Goal: Transaction & Acquisition: Purchase product/service

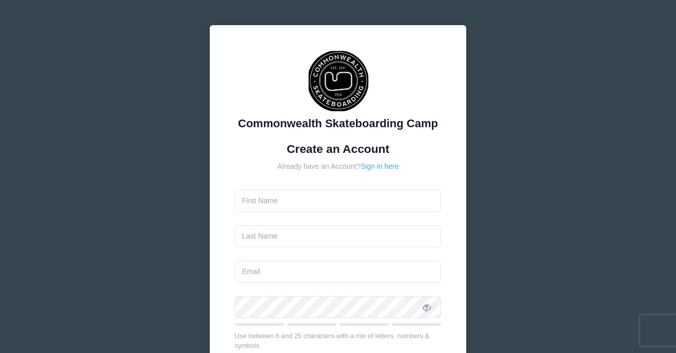
click at [390, 166] on link "Sign in here" at bounding box center [380, 166] width 38 height 8
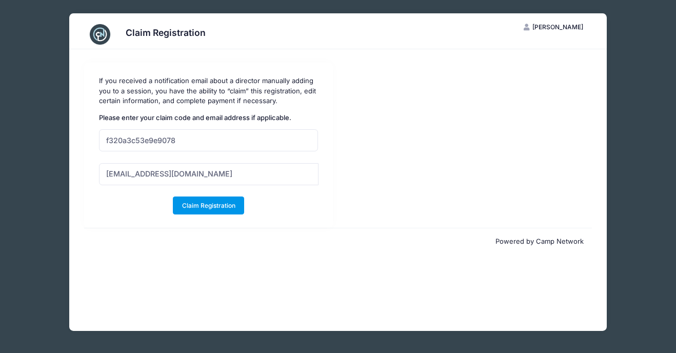
click at [211, 204] on button "Claim Registration" at bounding box center [208, 205] width 71 height 17
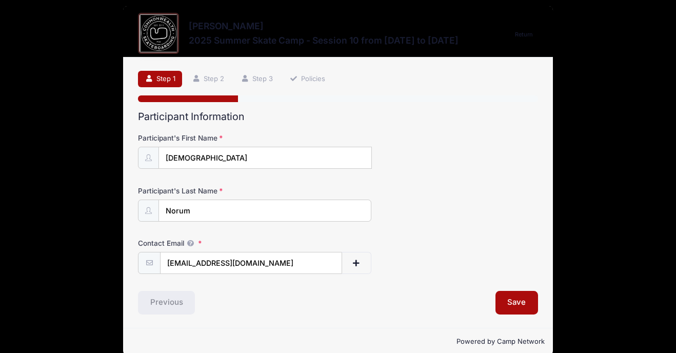
scroll to position [8, 0]
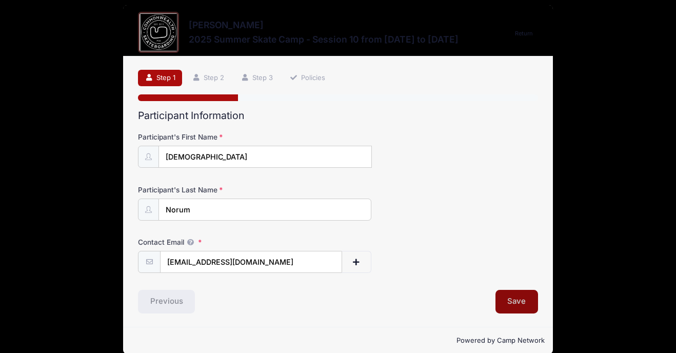
click at [518, 299] on button "Save" at bounding box center [517, 302] width 43 height 24
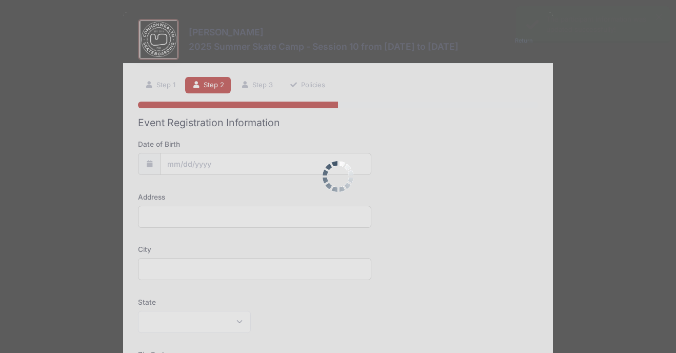
scroll to position [0, 0]
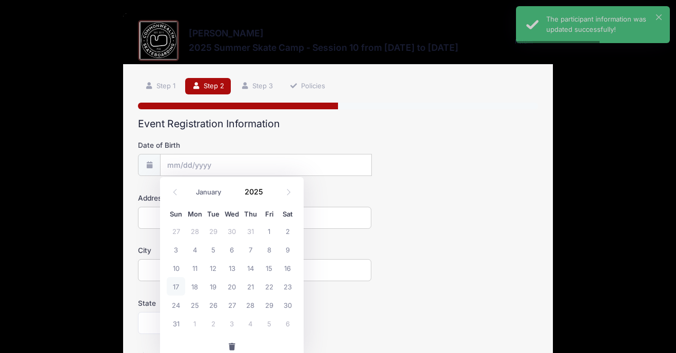
click at [269, 168] on input "Date of Birth" at bounding box center [266, 165] width 212 height 22
click at [268, 162] on input "Date of Birth" at bounding box center [266, 165] width 212 height 22
click at [183, 160] on input "Date of Birth" at bounding box center [266, 165] width 212 height 22
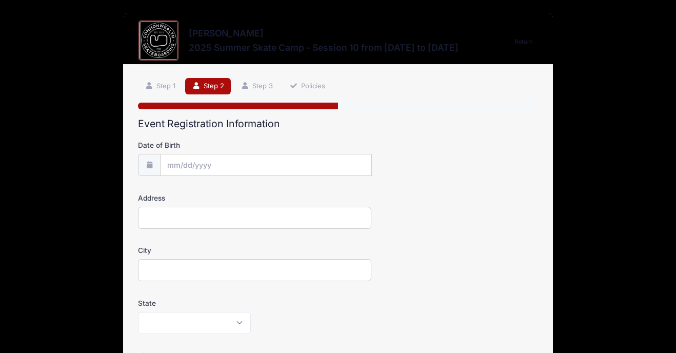
click at [126, 169] on div "Step 2 /7 Return Step 1 Step 2 Step 3 Policies Participant Information Particip…" at bounding box center [338, 349] width 430 height 568
click at [184, 167] on input "Date of Birth" at bounding box center [266, 165] width 212 height 22
click at [210, 310] on span "26" at bounding box center [213, 305] width 18 height 18
click at [234, 164] on input "08/26/2025" at bounding box center [266, 165] width 212 height 22
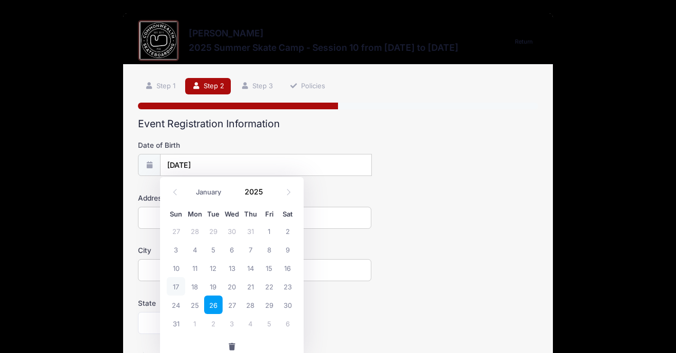
click at [212, 161] on input "08/26/2025" at bounding box center [266, 165] width 212 height 22
click at [386, 218] on div "Address" at bounding box center [338, 211] width 400 height 36
click at [171, 165] on input "08/26/2025" at bounding box center [266, 165] width 212 height 22
click at [153, 166] on icon at bounding box center [149, 165] width 8 height 7
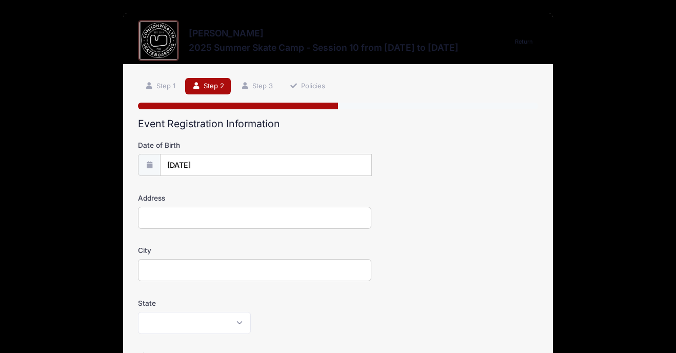
click at [144, 163] on span at bounding box center [149, 165] width 23 height 22
click at [175, 161] on input "08/26/2025" at bounding box center [266, 165] width 212 height 22
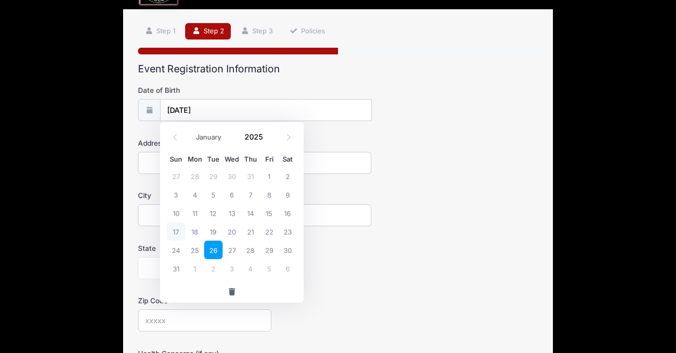
scroll to position [58, 0]
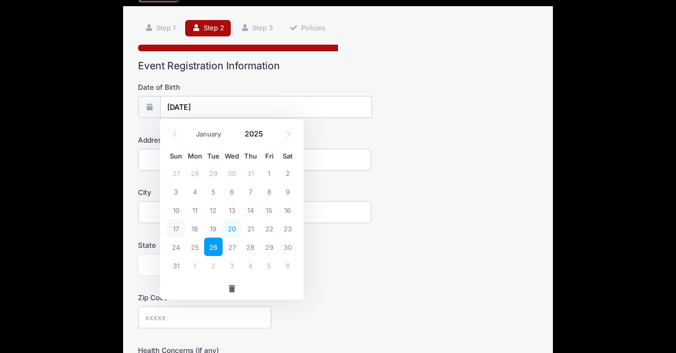
click at [237, 235] on span "20" at bounding box center [232, 228] width 18 height 18
type input "08/20/2025"
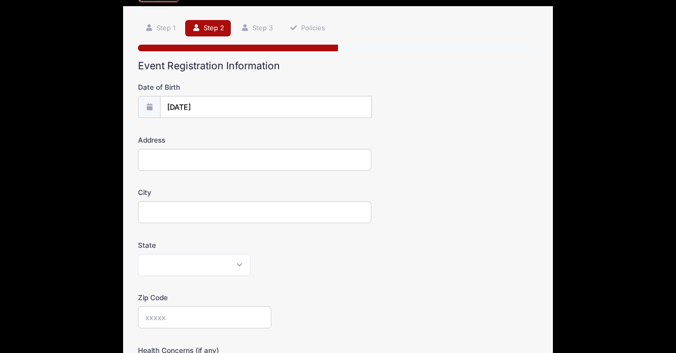
click at [181, 104] on input "08/20/2025" at bounding box center [266, 107] width 212 height 22
click at [203, 106] on input "08/20/2025" at bounding box center [266, 107] width 212 height 22
click at [371, 102] on input "08/20/2025" at bounding box center [266, 107] width 212 height 22
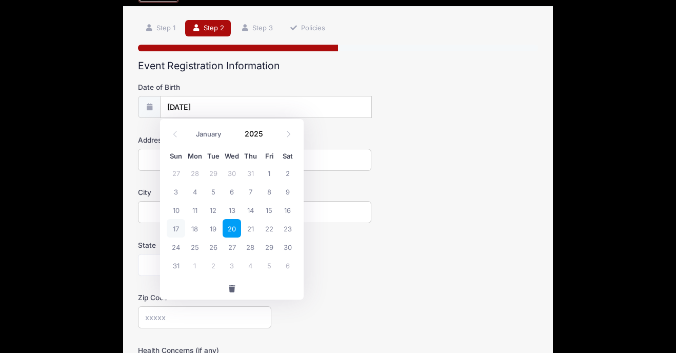
click at [224, 101] on input "08/20/2025" at bounding box center [266, 107] width 212 height 22
click at [147, 162] on input "Address" at bounding box center [254, 160] width 233 height 22
type input "3312 Southeast 54th Avenue"
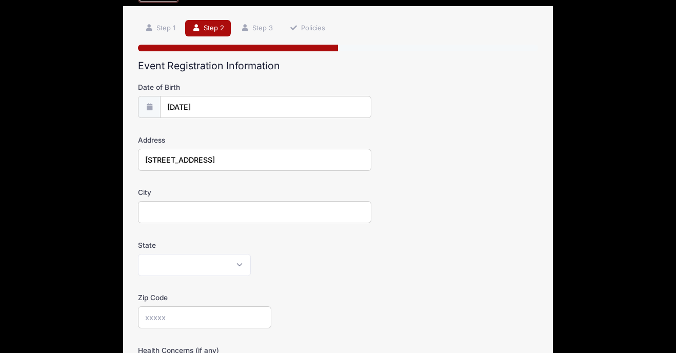
type input "Portland"
select select "OR"
type input "97206"
click at [241, 104] on input "08/20/2025" at bounding box center [265, 107] width 211 height 22
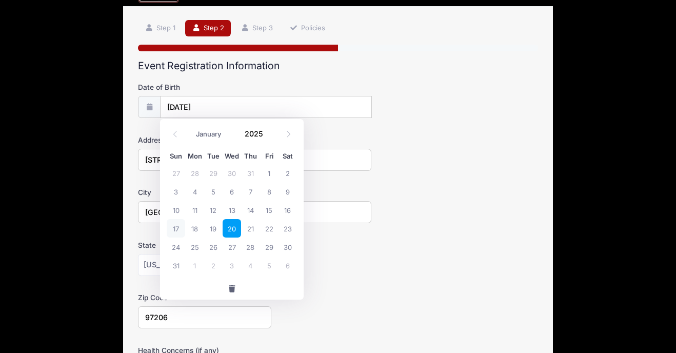
click at [241, 104] on input "08/20/2025" at bounding box center [266, 107] width 212 height 22
click at [203, 105] on input "08/20/2025" at bounding box center [266, 107] width 212 height 22
drag, startPoint x: 228, startPoint y: 102, endPoint x: 159, endPoint y: 100, distance: 68.8
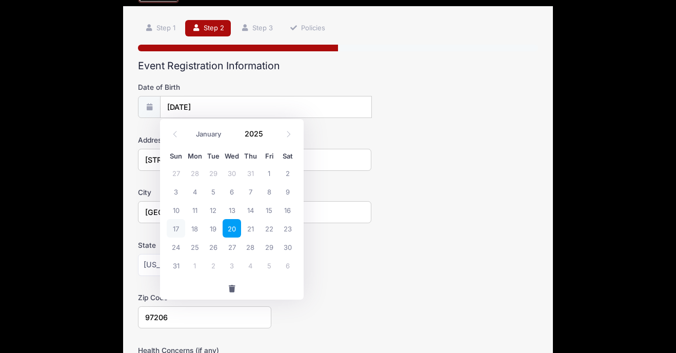
click at [160, 101] on div "08/20/2025" at bounding box center [254, 107] width 233 height 22
click at [371, 96] on div at bounding box center [371, 96] width 0 height 0
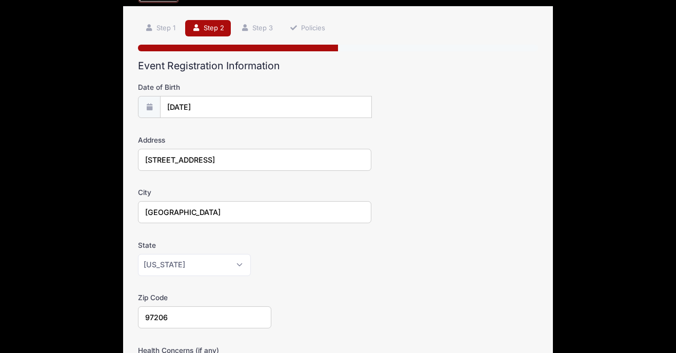
click at [371, 96] on div at bounding box center [371, 96] width 0 height 0
click at [296, 113] on input "08/20/2025" at bounding box center [266, 107] width 212 height 22
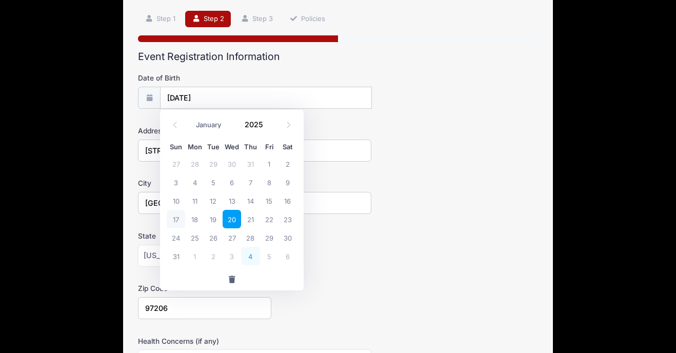
scroll to position [69, 0]
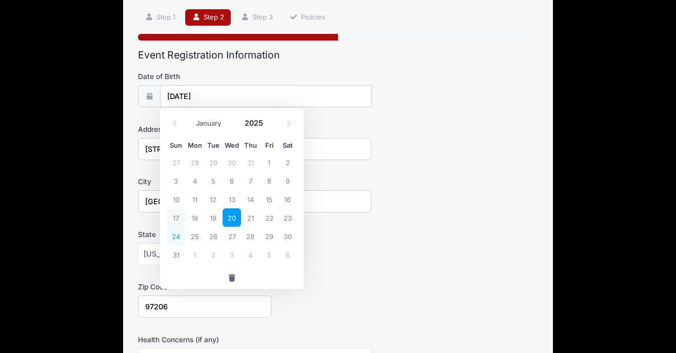
click at [179, 237] on span "24" at bounding box center [176, 236] width 18 height 18
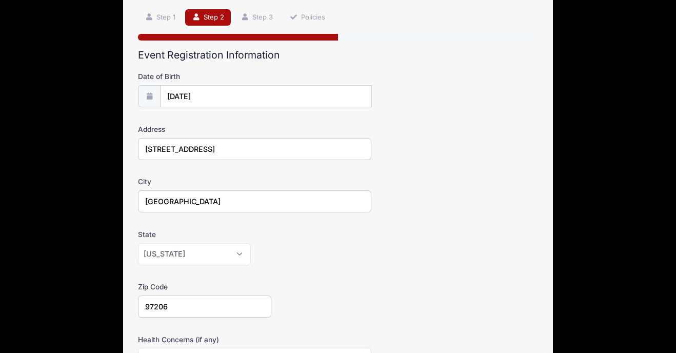
click at [150, 95] on icon at bounding box center [149, 96] width 8 height 7
click at [179, 96] on input "08/24/2025" at bounding box center [266, 96] width 212 height 22
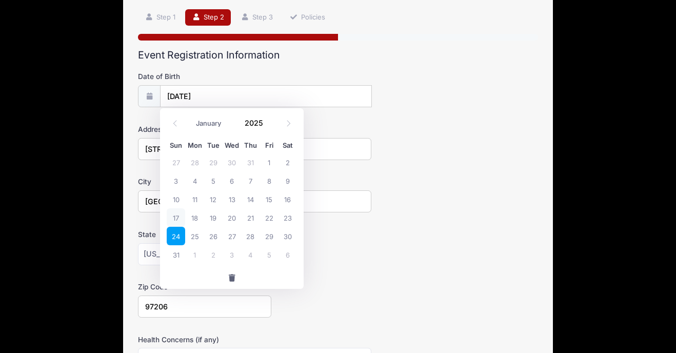
click at [177, 220] on span "17" at bounding box center [176, 217] width 18 height 18
type input "08/17/2025"
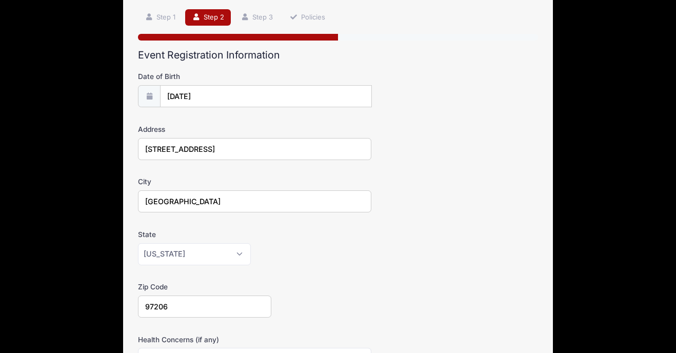
click at [193, 89] on input "08/17/2025" at bounding box center [266, 96] width 212 height 22
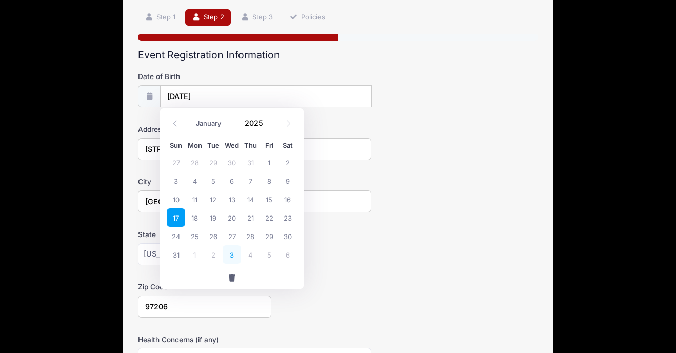
scroll to position [75, 0]
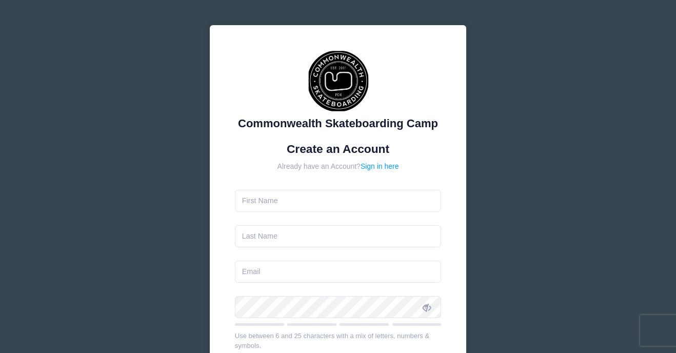
click at [237, 241] on input "text" at bounding box center [338, 236] width 207 height 22
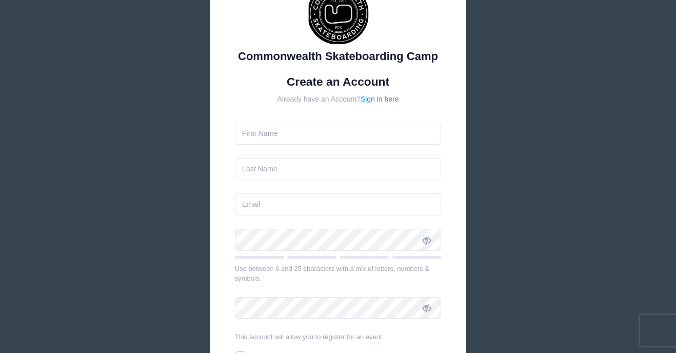
scroll to position [66, 0]
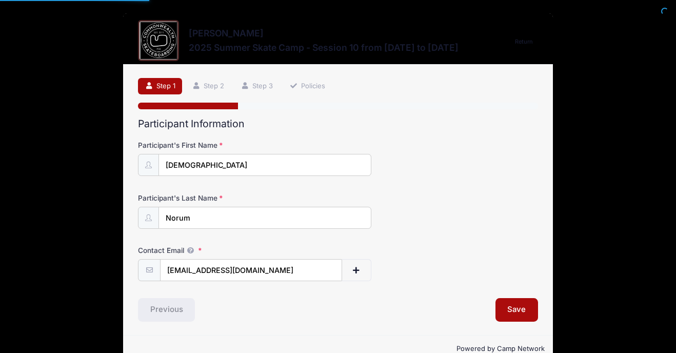
select select "OR"
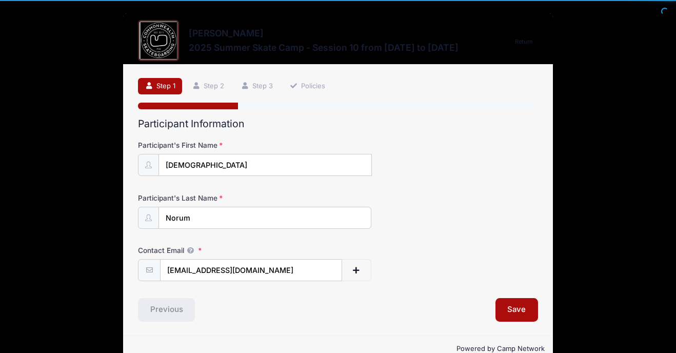
scroll to position [22, 0]
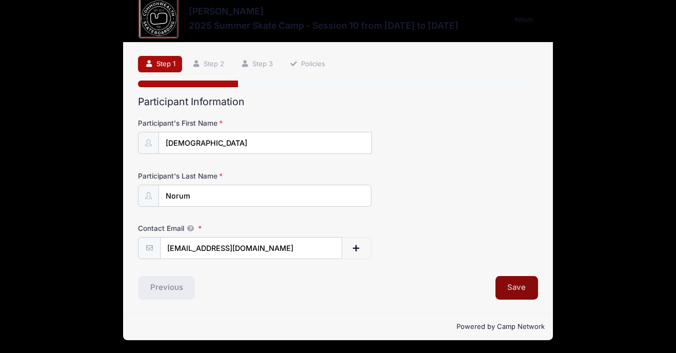
click at [510, 292] on button "Save" at bounding box center [517, 288] width 43 height 24
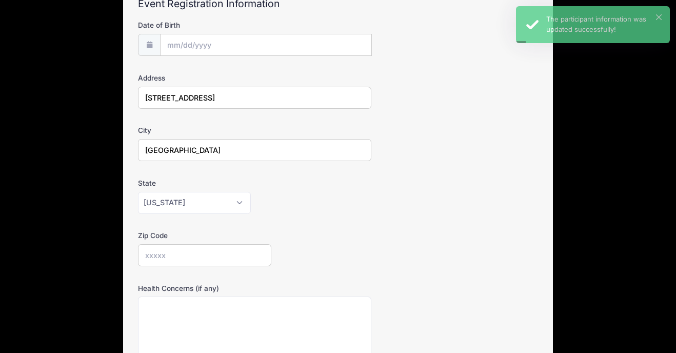
scroll to position [121, 0]
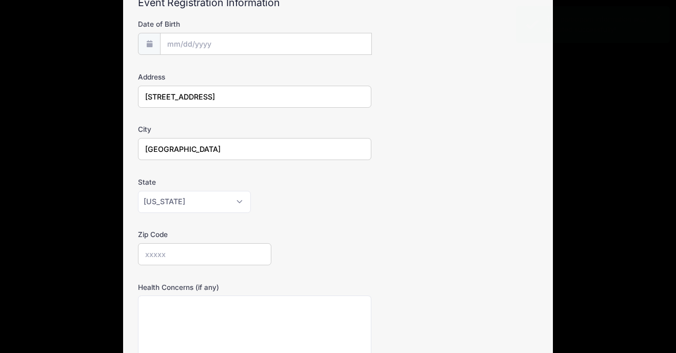
click at [168, 257] on input "Zip Code" at bounding box center [204, 254] width 133 height 22
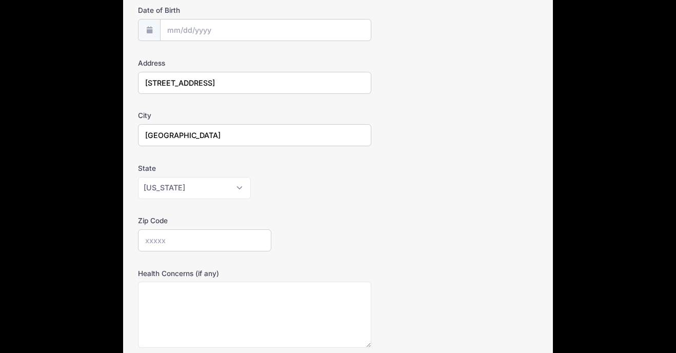
scroll to position [141, 0]
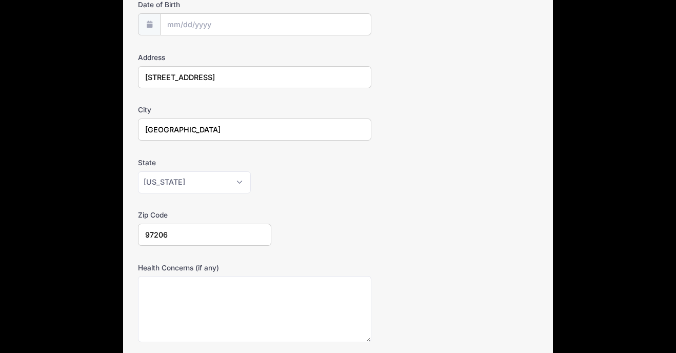
type input "97206"
click at [403, 165] on div "State [US_STATE] [US_STATE] [US_STATE] [US_STATE] [US_STATE] Armed Forces Afric…" at bounding box center [338, 176] width 400 height 36
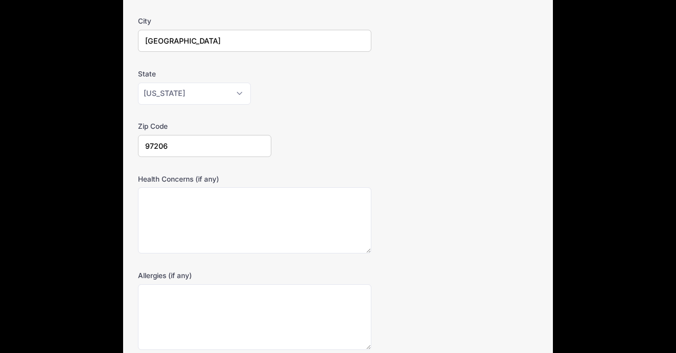
scroll to position [320, 0]
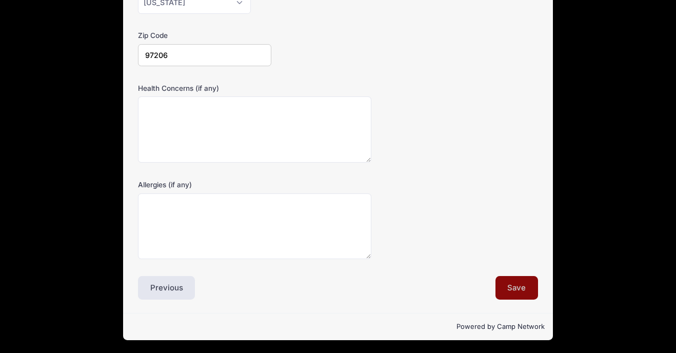
click at [519, 293] on button "Save" at bounding box center [517, 288] width 43 height 24
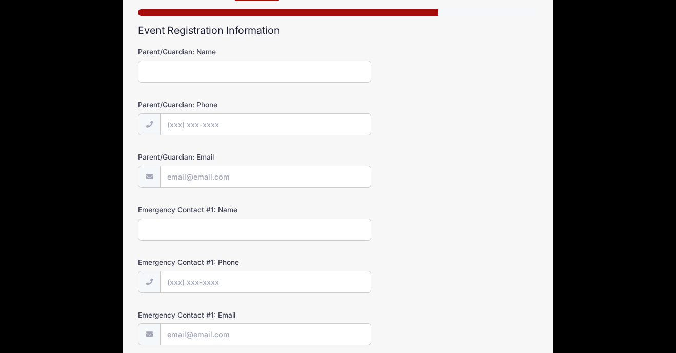
scroll to position [0, 0]
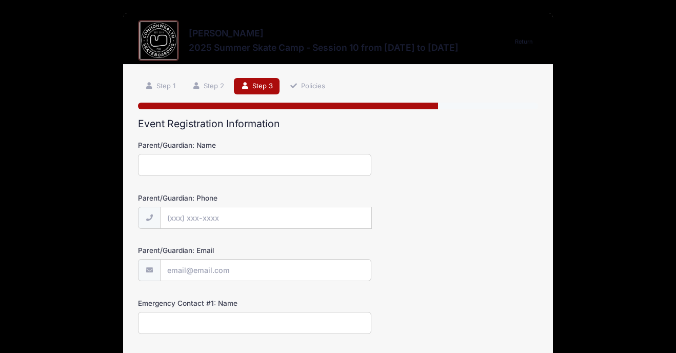
click at [307, 163] on input "Parent/Guardian: Name" at bounding box center [254, 165] width 233 height 22
type input "[PERSON_NAME]"
type input "[PHONE_NUMBER]"
type input "[EMAIL_ADDRESS][DOMAIN_NAME]"
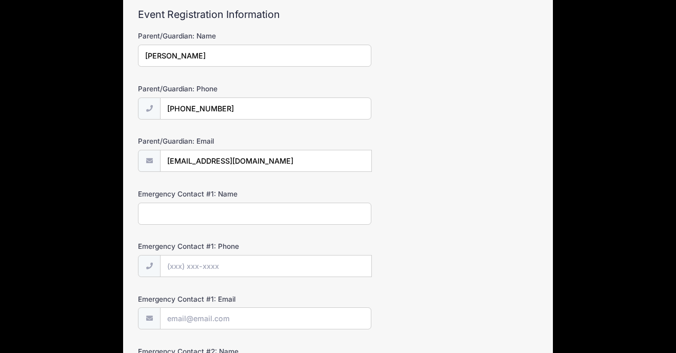
scroll to position [125, 0]
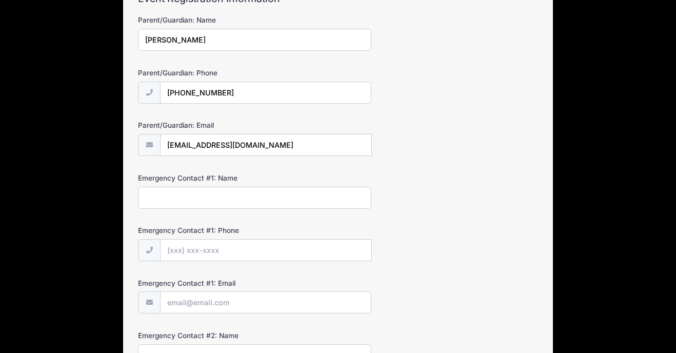
click at [228, 195] on input "Emergency Contact #1: Name" at bounding box center [254, 198] width 233 height 22
type input "Borg Norum"
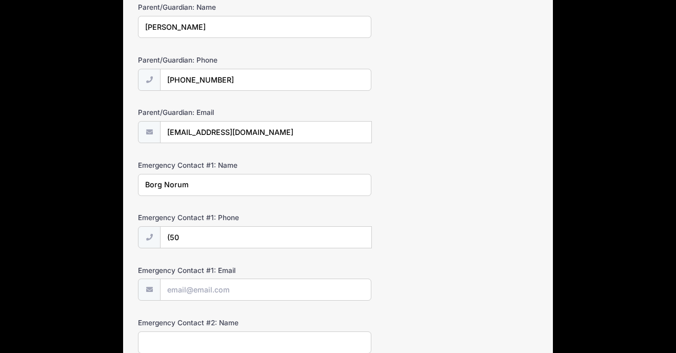
scroll to position [141, 0]
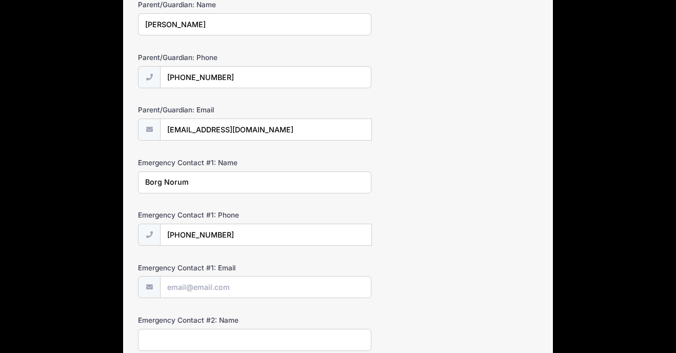
type input "(503) 916-9159"
click at [185, 290] on input "Emergency Contact #1: Email" at bounding box center [266, 287] width 212 height 22
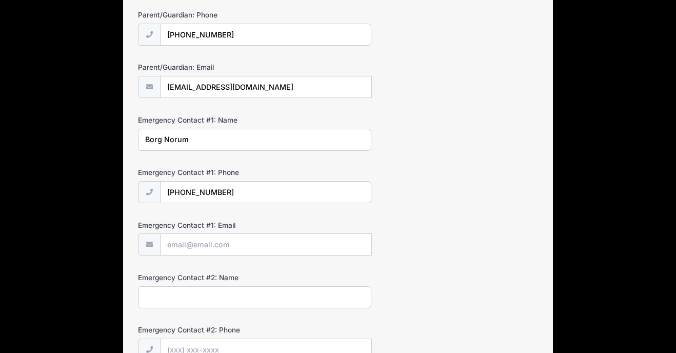
scroll to position [193, 0]
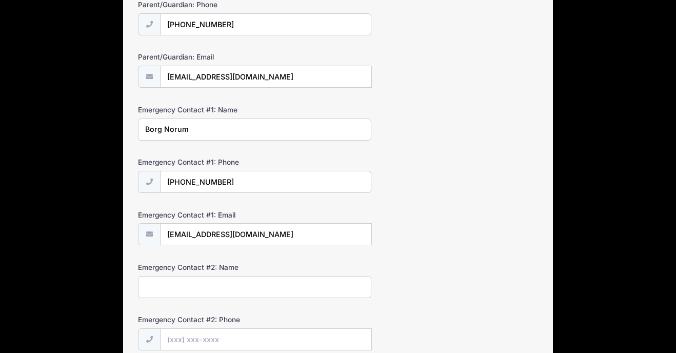
type input "borg@norum.org"
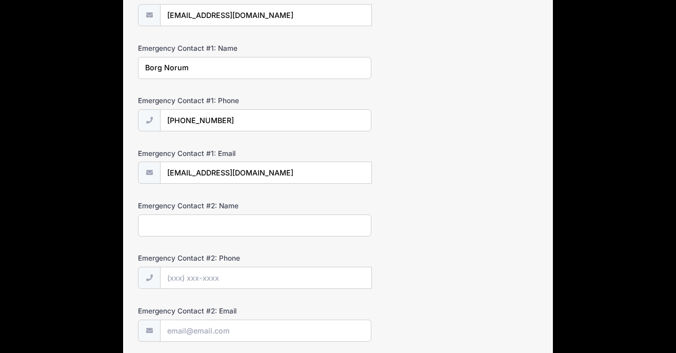
scroll to position [337, 0]
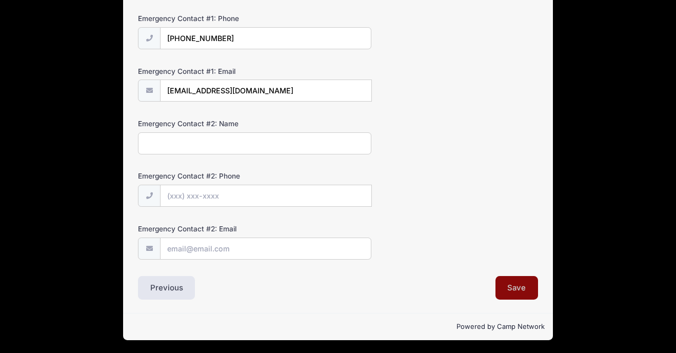
click at [525, 288] on button "Save" at bounding box center [517, 288] width 43 height 24
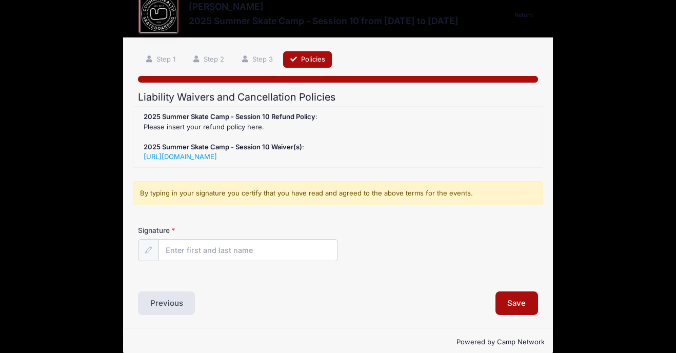
scroll to position [0, 0]
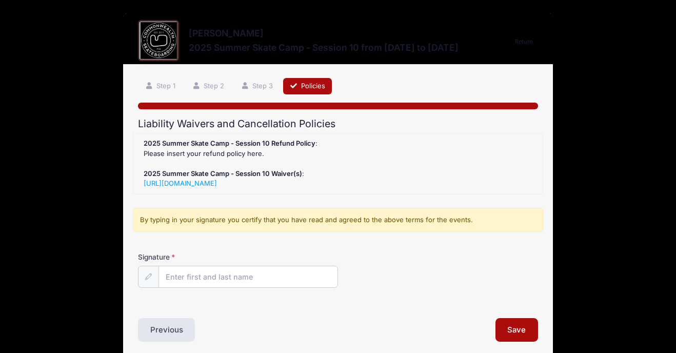
click at [297, 281] on input "Signature" at bounding box center [249, 277] width 180 height 22
type input "[PERSON_NAME]"
click at [514, 330] on button "Save" at bounding box center [517, 330] width 43 height 24
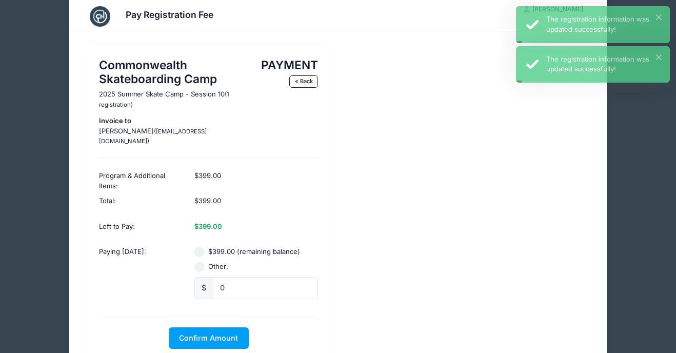
scroll to position [23, 0]
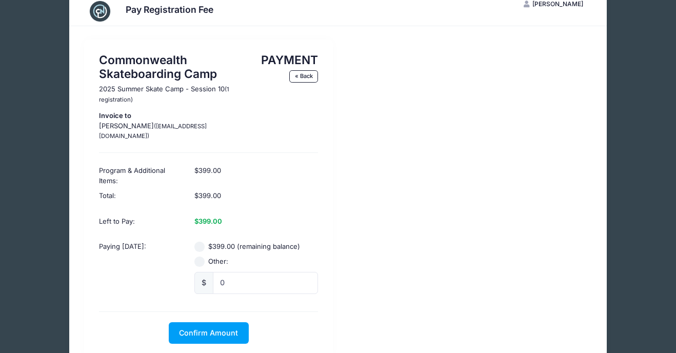
click at [200, 242] on input "$399.00 (remaining balance)" at bounding box center [199, 247] width 10 height 10
radio input "true"
click at [254, 276] on input "0" at bounding box center [265, 283] width 105 height 22
click at [197, 242] on input "$399.00 (remaining balance)" at bounding box center [199, 247] width 10 height 10
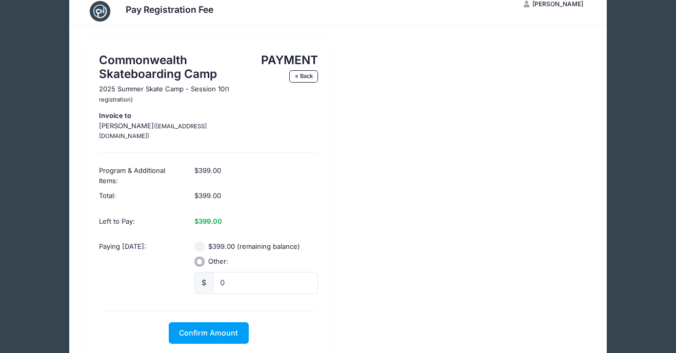
radio input "true"
click at [189, 328] on span "Confirm Amount" at bounding box center [208, 332] width 59 height 9
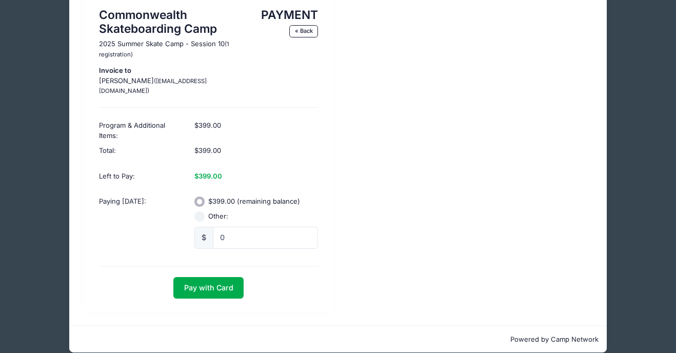
scroll to position [71, 0]
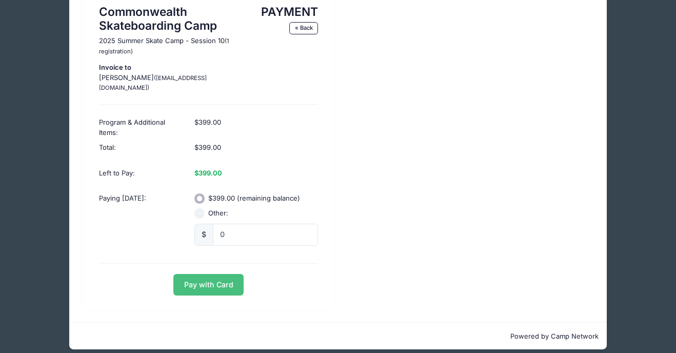
click at [201, 274] on button "Pay with Card" at bounding box center [208, 285] width 70 height 22
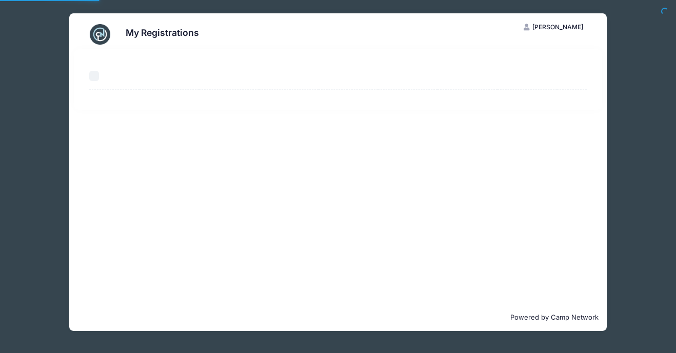
select select "50"
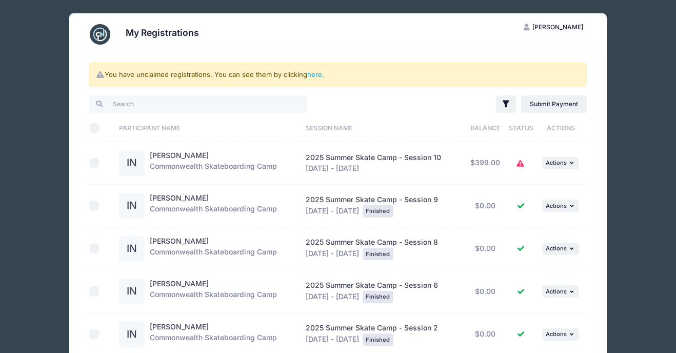
click at [520, 164] on icon at bounding box center [521, 164] width 8 height 0
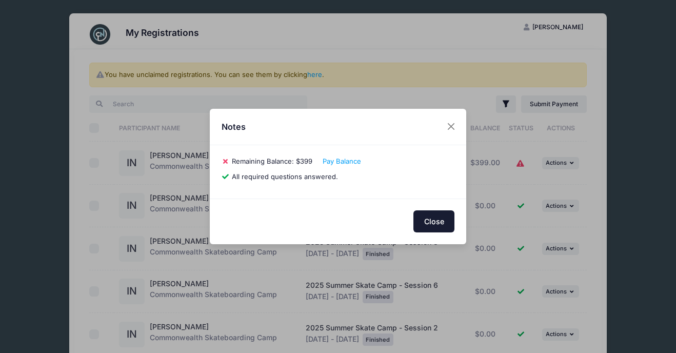
click at [443, 225] on button "Close" at bounding box center [434, 221] width 41 height 22
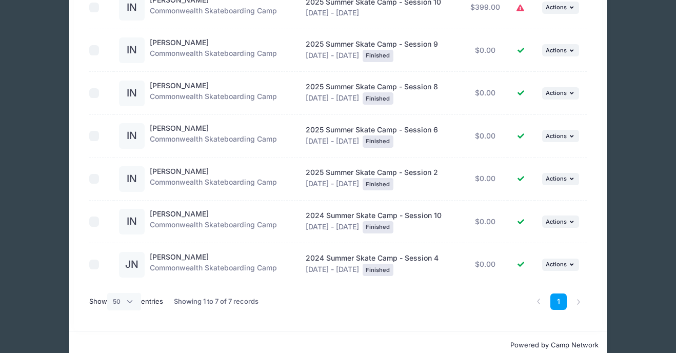
scroll to position [174, 0]
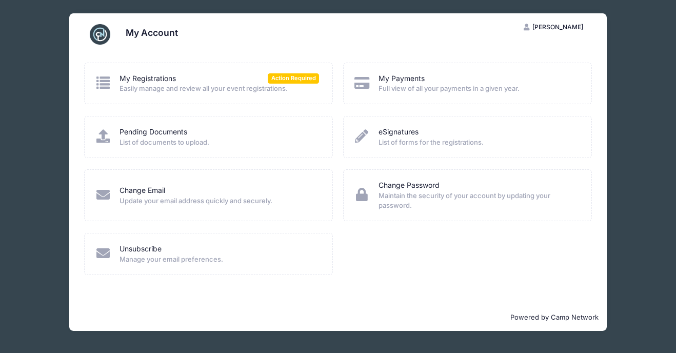
click at [421, 85] on span "Full view of all your payments in a given year." at bounding box center [479, 89] width 200 height 10
click at [403, 79] on link "My Payments" at bounding box center [402, 78] width 46 height 11
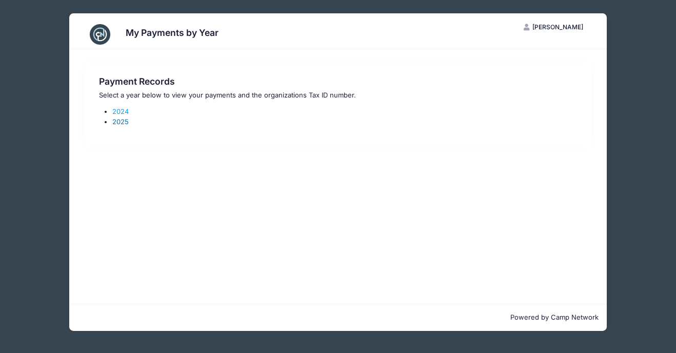
click at [126, 121] on link "2025" at bounding box center [120, 121] width 16 height 8
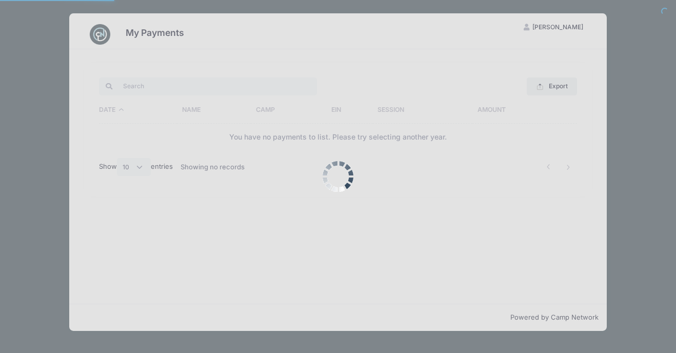
select select "10"
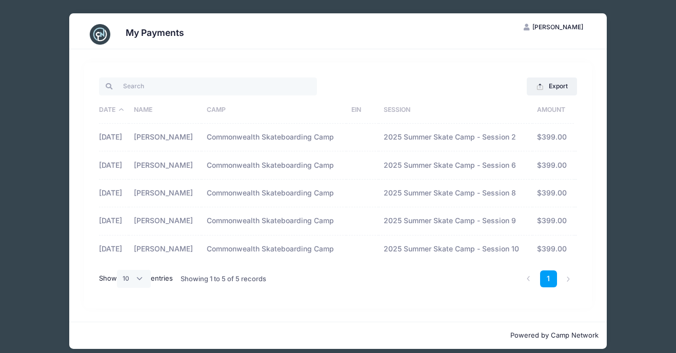
click at [240, 249] on td "Commonwealth Skateboarding Camp" at bounding box center [274, 248] width 145 height 27
click at [558, 251] on td "$399.00" at bounding box center [554, 248] width 42 height 27
click at [129, 247] on td "[DATE]" at bounding box center [114, 248] width 30 height 27
click at [649, 209] on div "My Payments JN [PERSON_NAME] My Account Logout Export Excel CSV Print Date Name…" at bounding box center [337, 181] width 645 height 362
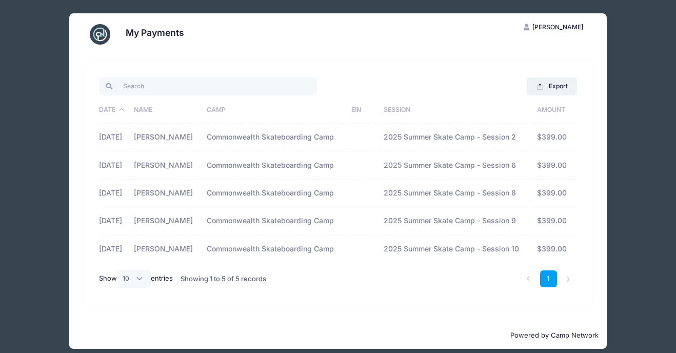
click at [640, 51] on div "My Payments JN [PERSON_NAME] My Account Logout Export Excel CSV Print Date Name…" at bounding box center [337, 181] width 645 height 362
click at [640, 35] on div "My Payments JN [PERSON_NAME] My Account Logout Export Excel CSV Print Date Name…" at bounding box center [337, 181] width 645 height 362
click at [560, 89] on button "Export" at bounding box center [552, 85] width 50 height 17
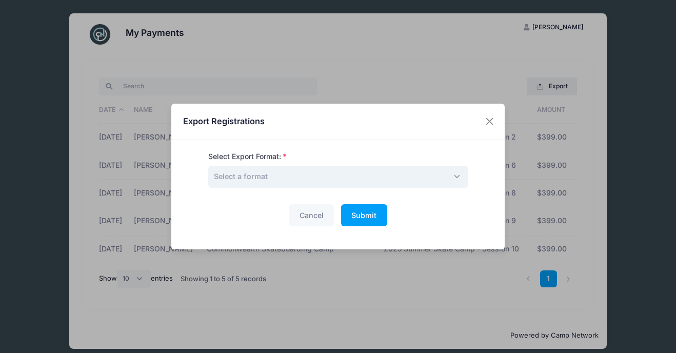
click at [277, 174] on span "Select a format" at bounding box center [338, 177] width 260 height 22
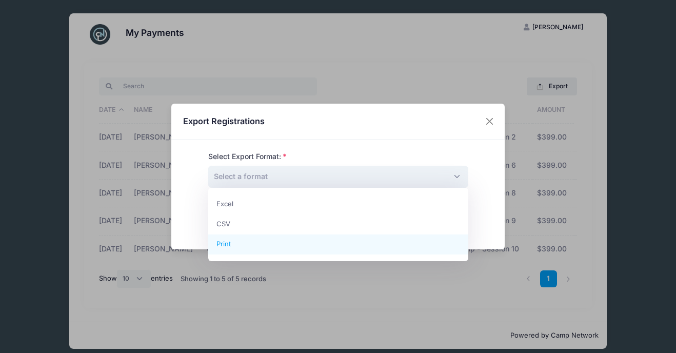
select select "print"
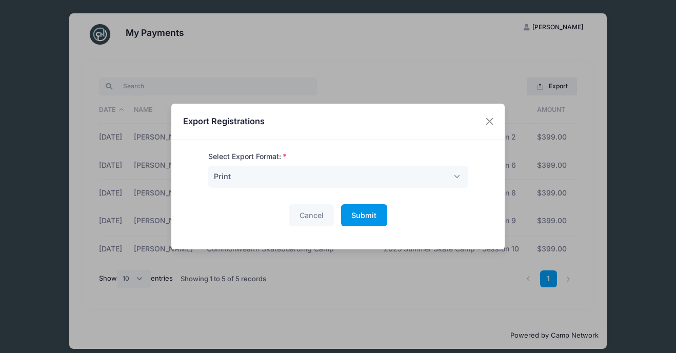
click at [372, 211] on span "Submit" at bounding box center [363, 215] width 25 height 9
